Goal: Task Accomplishment & Management: Use online tool/utility

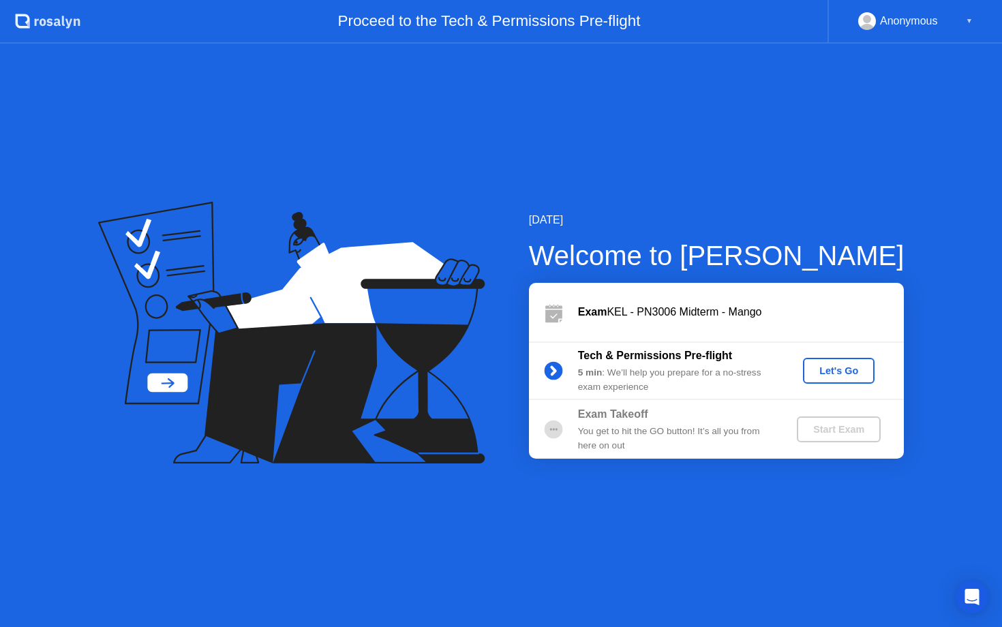
click at [854, 371] on div "Let's Go" at bounding box center [838, 370] width 61 height 11
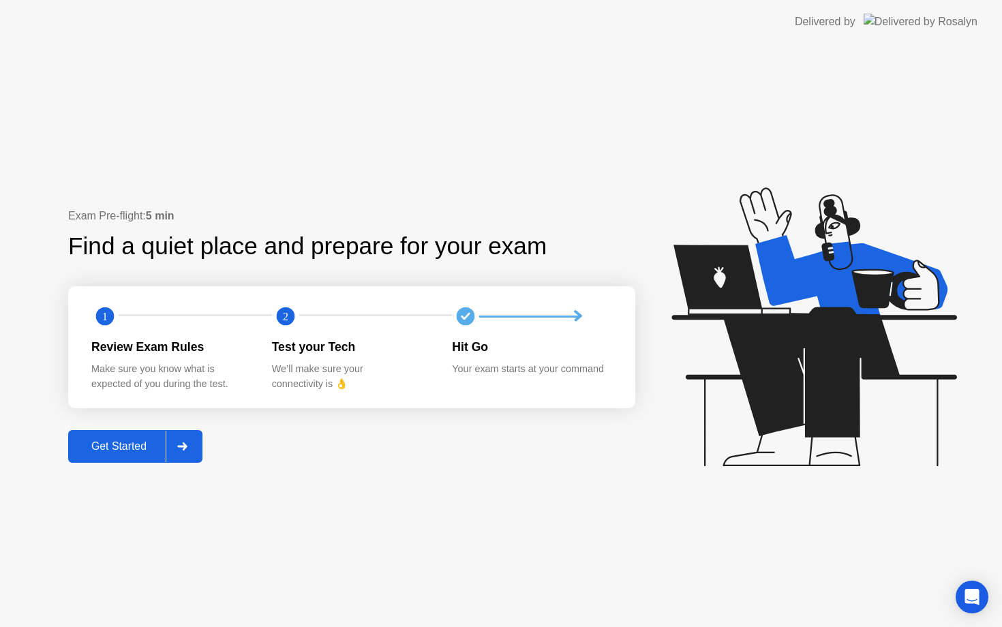
click at [130, 444] on div "Get Started" at bounding box center [118, 446] width 93 height 12
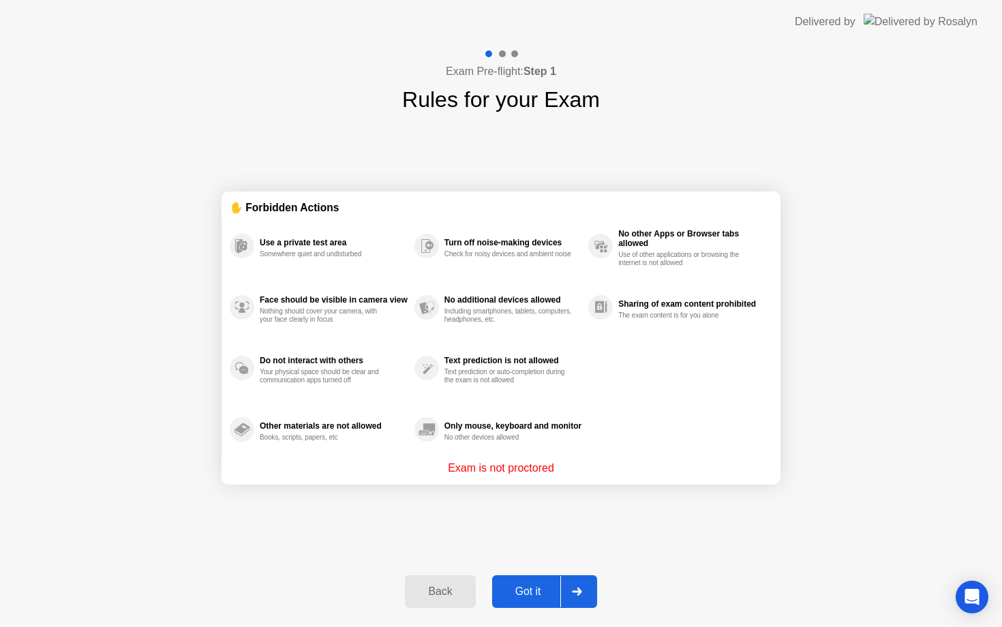
click at [522, 585] on div "Got it" at bounding box center [528, 591] width 64 height 12
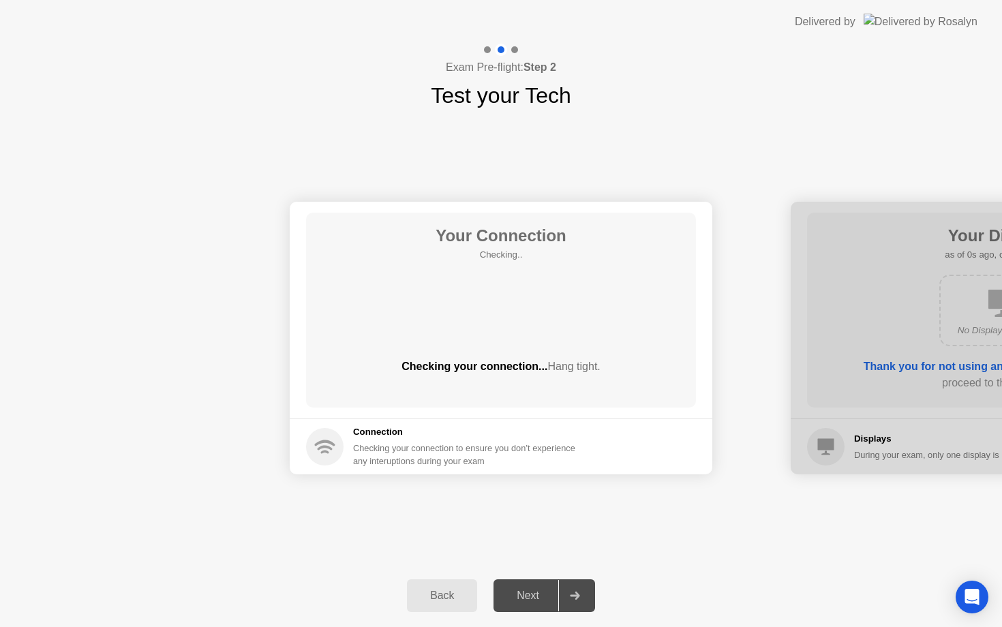
click at [534, 590] on div "Next" at bounding box center [528, 596] width 61 height 12
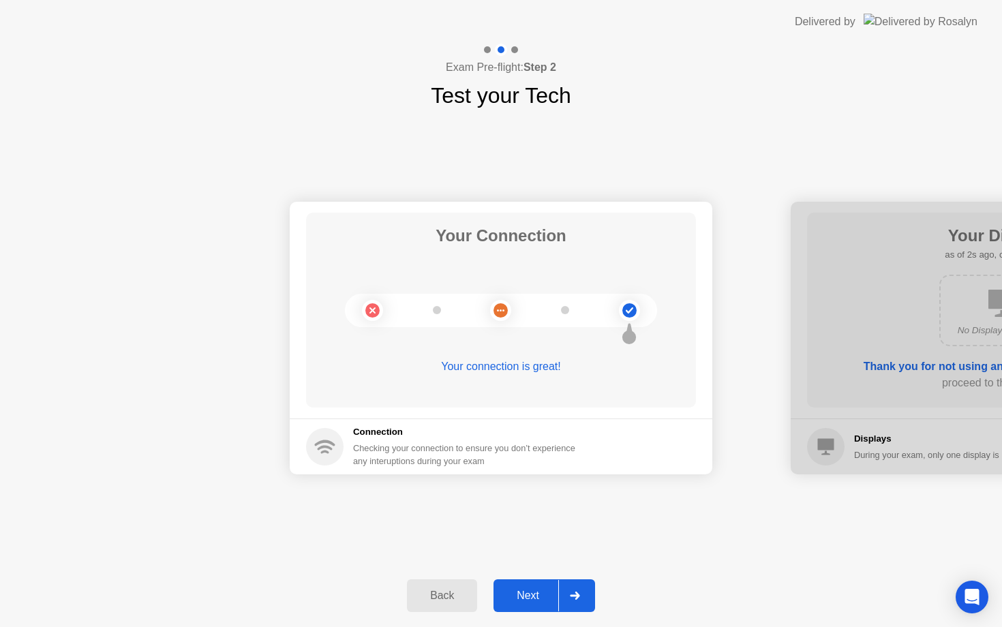
click at [535, 597] on div "Next" at bounding box center [528, 596] width 61 height 12
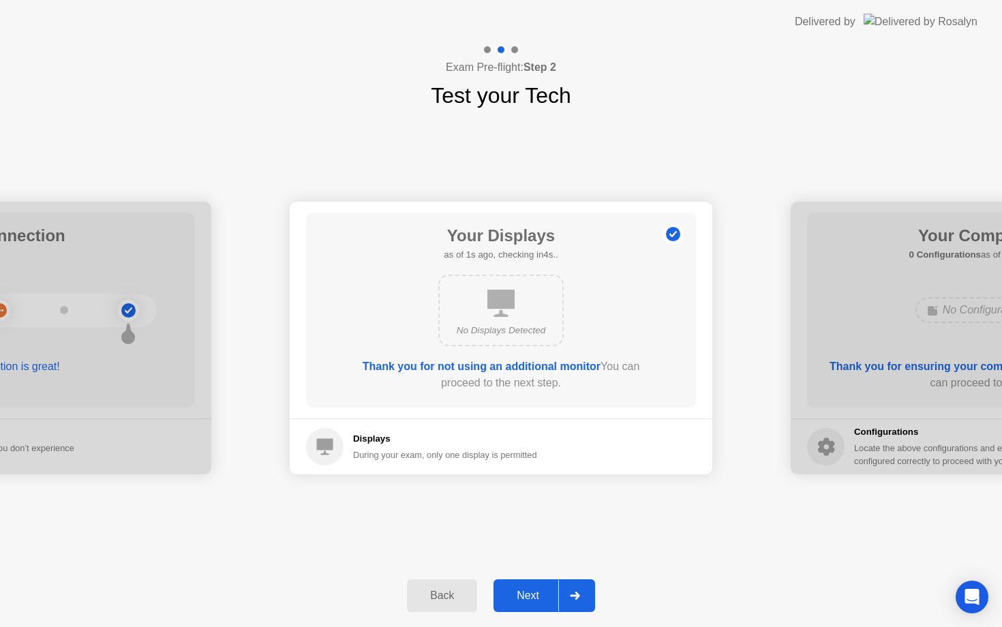
click at [525, 594] on div "Next" at bounding box center [528, 596] width 61 height 12
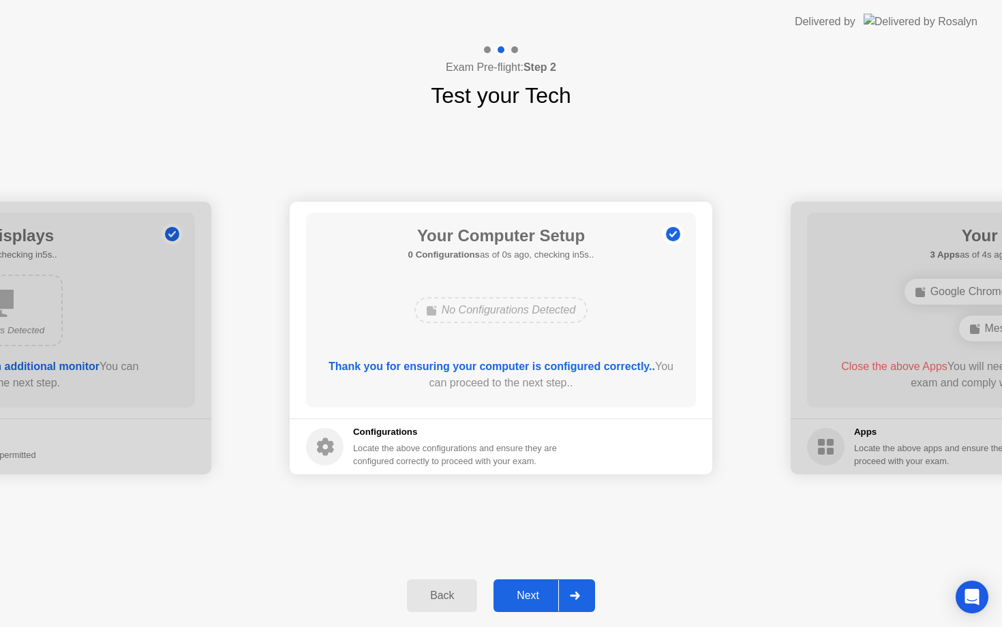
click at [525, 594] on div "Next" at bounding box center [528, 596] width 61 height 12
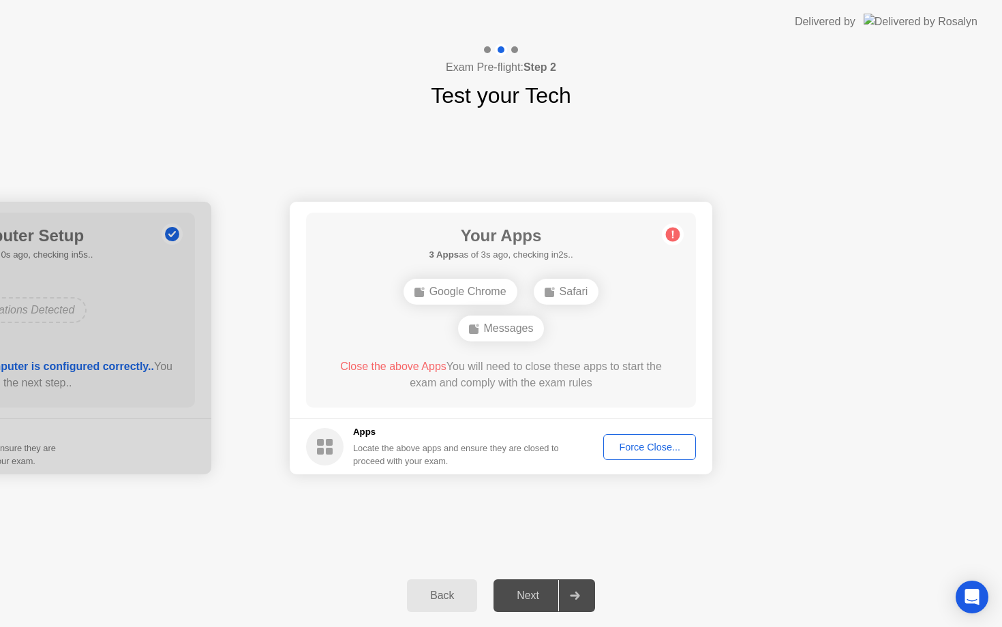
click at [635, 448] on div "Force Close..." at bounding box center [649, 447] width 83 height 11
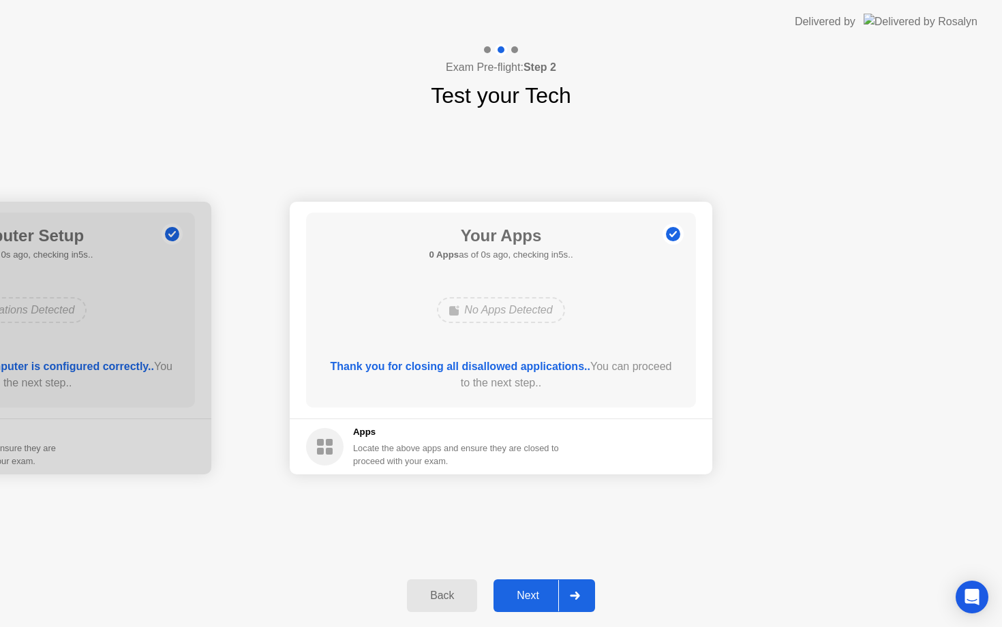
click at [523, 603] on button "Next" at bounding box center [544, 595] width 102 height 33
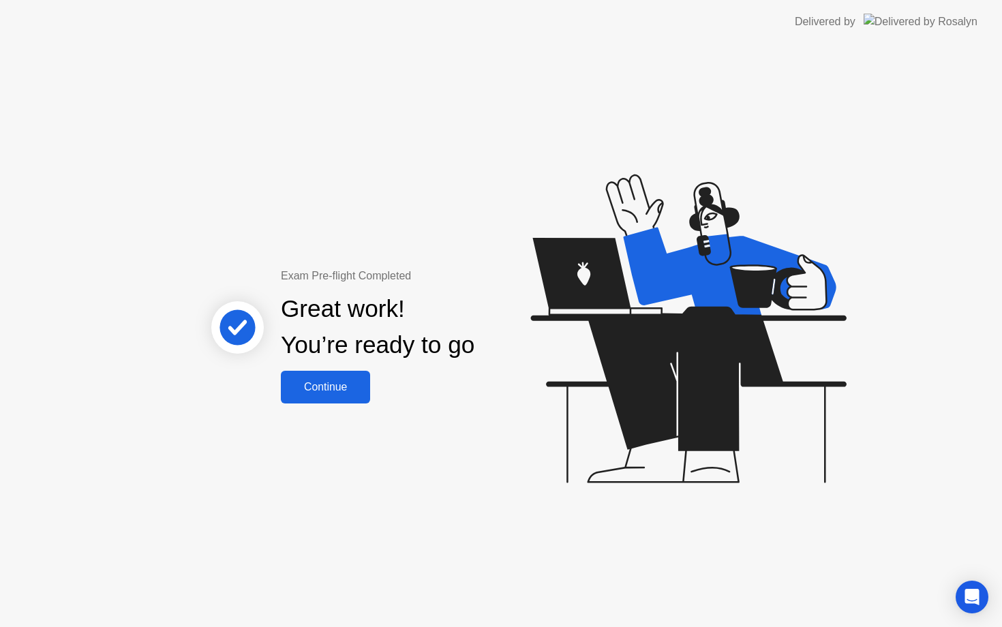
click at [344, 381] on div "Continue" at bounding box center [325, 387] width 81 height 12
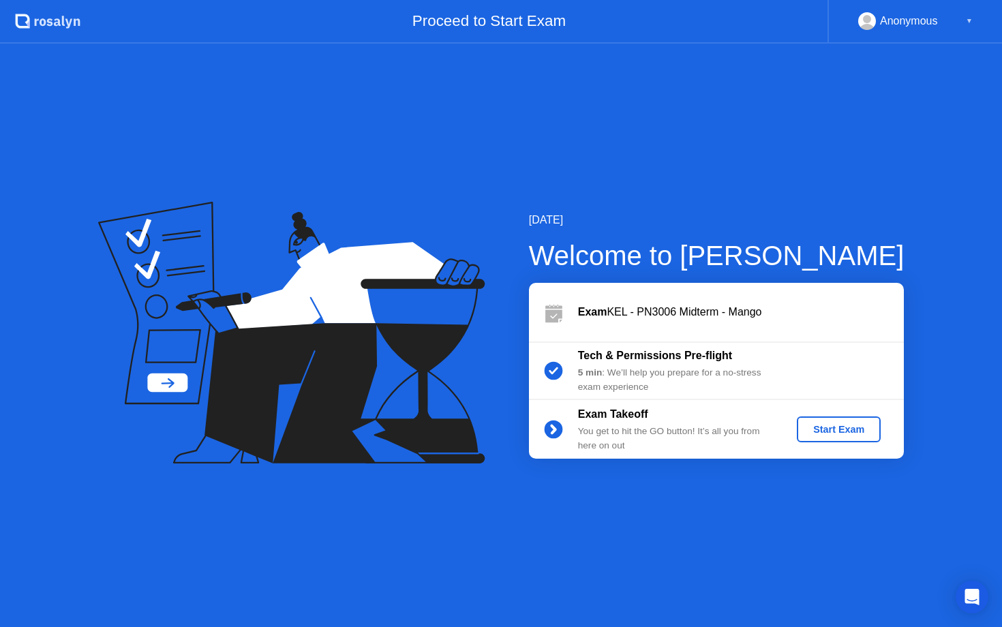
click at [859, 430] on div "Start Exam" at bounding box center [838, 429] width 73 height 11
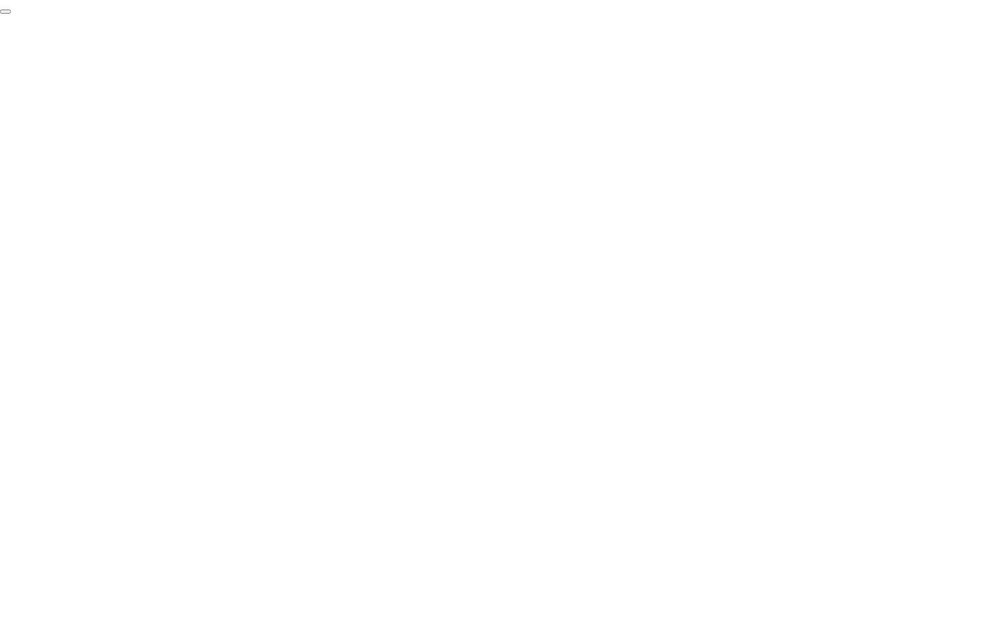
click div "End Proctoring Session"
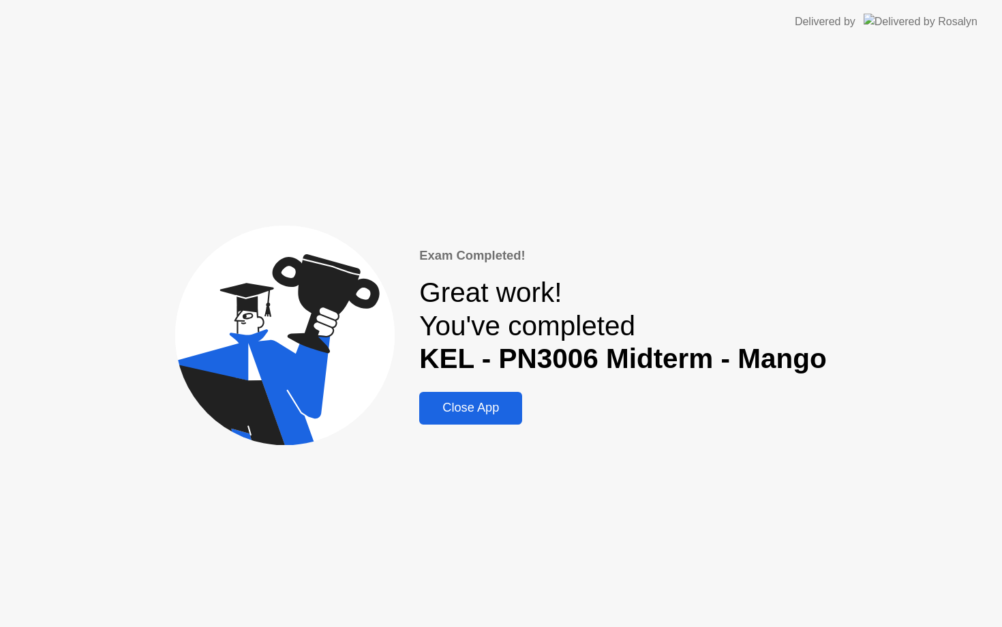
click at [469, 409] on div "Close App" at bounding box center [470, 408] width 95 height 14
